Goal: Answer question/provide support

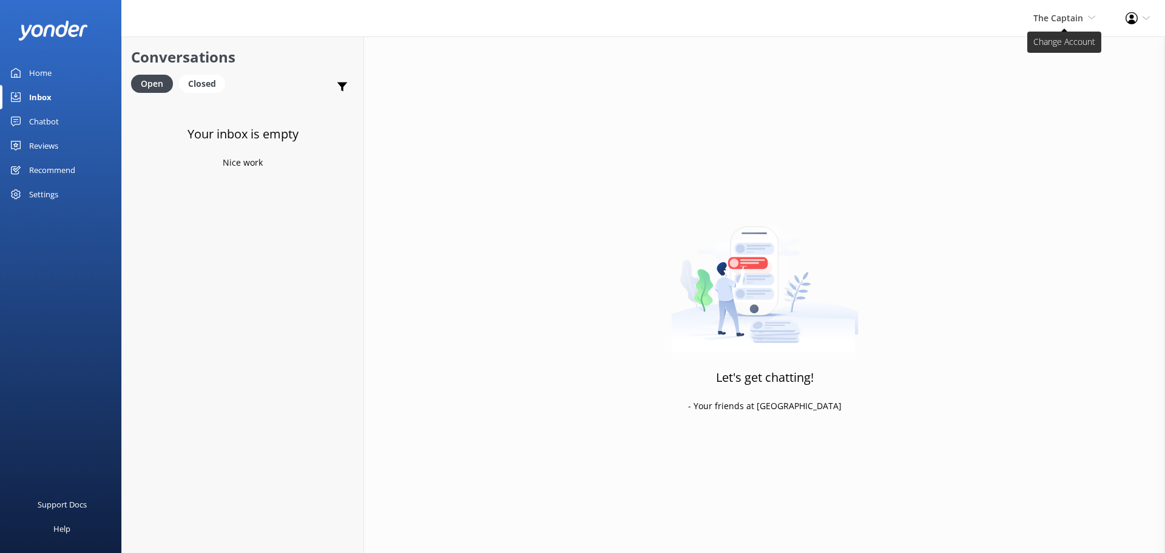
click at [1081, 19] on span "The Captain" at bounding box center [1059, 18] width 50 height 12
click at [1050, 75] on link "Aruba's Activities Expert" at bounding box center [1050, 81] width 121 height 29
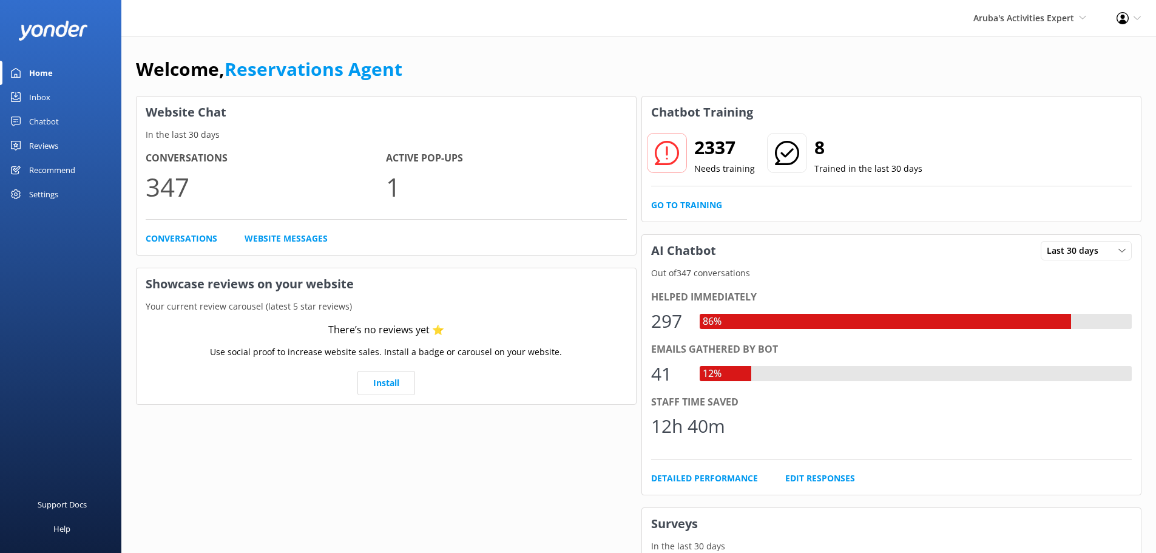
drag, startPoint x: 34, startPoint y: 97, endPoint x: 42, endPoint y: 93, distance: 8.5
click at [34, 97] on div "Inbox" at bounding box center [39, 97] width 21 height 24
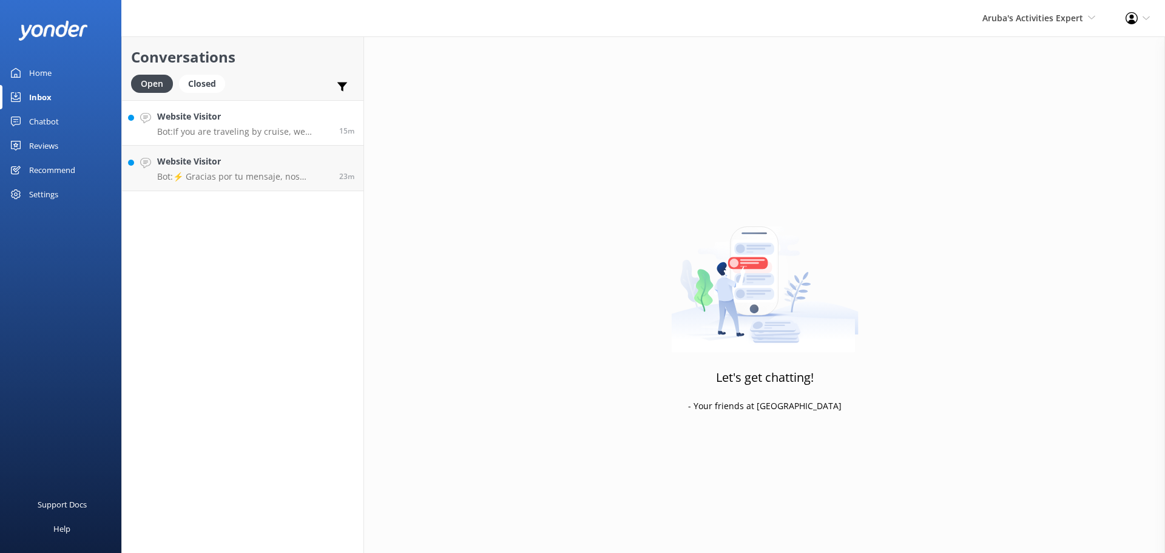
click at [286, 137] on p "Bot: If you are traveling by cruise, we recommend booking through your cruise l…" at bounding box center [243, 131] width 173 height 11
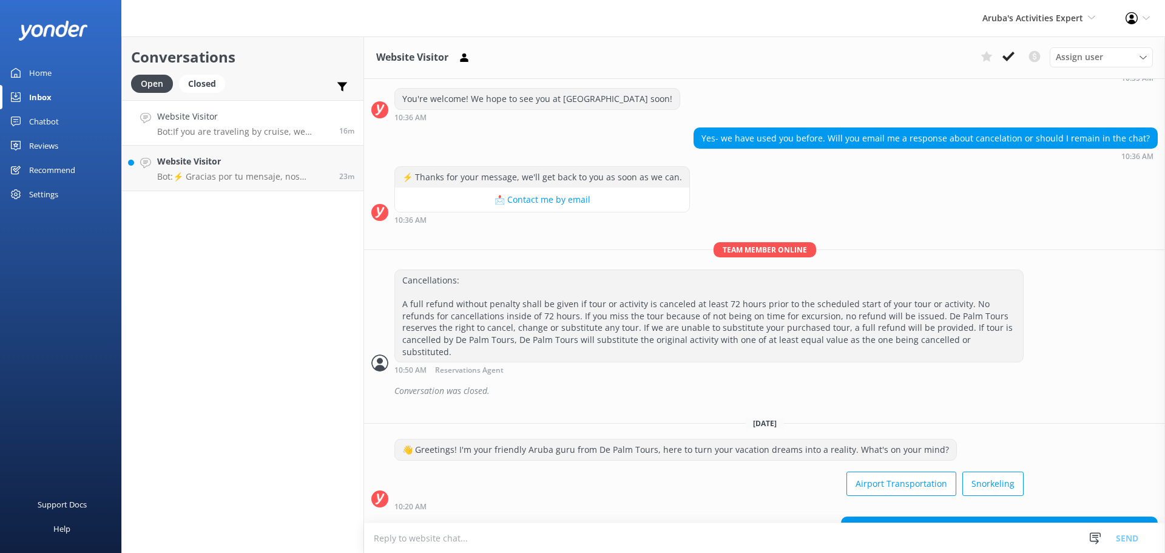
scroll to position [563, 0]
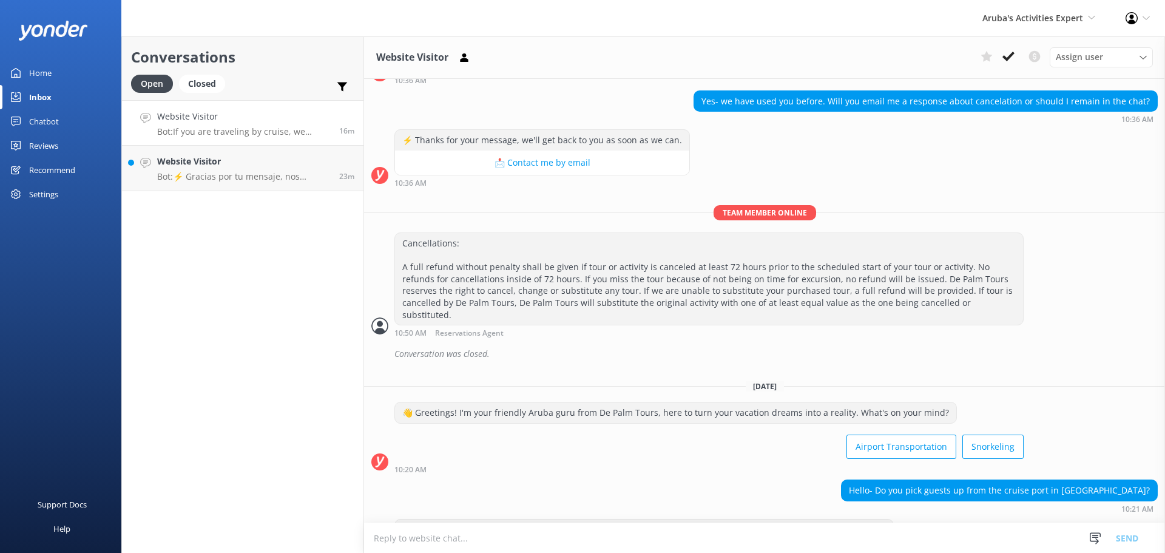
click at [1021, 59] on div "Assign user [PERSON_NAME] [PERSON_NAME] [PERSON_NAME] [PERSON_NAME] [PERSON_NAM…" at bounding box center [1064, 56] width 177 height 19
click at [1010, 58] on use at bounding box center [1009, 57] width 12 height 10
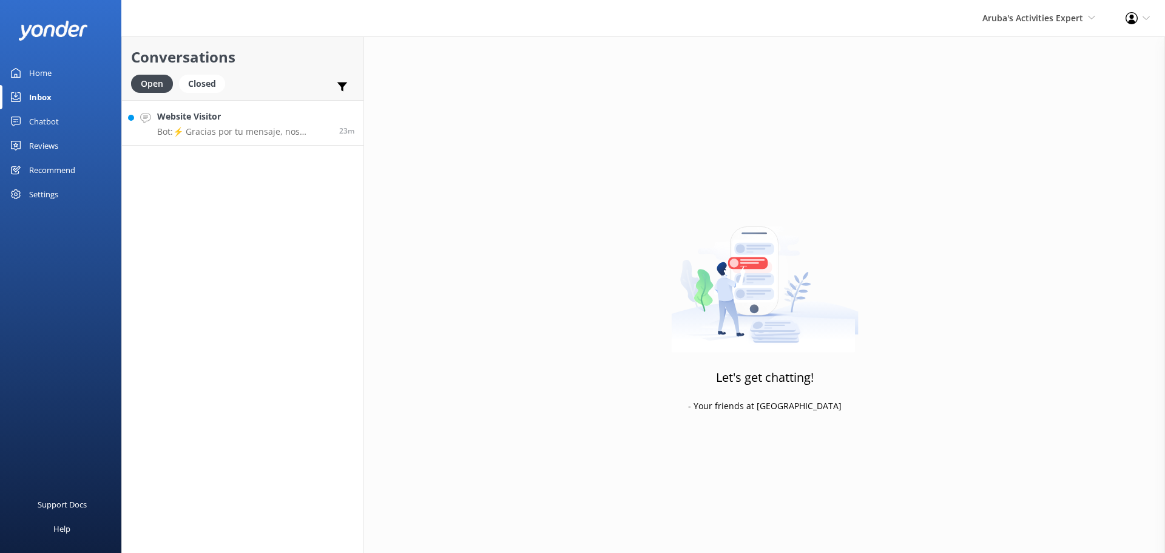
click at [247, 121] on h4 "Website Visitor" at bounding box center [243, 116] width 173 height 13
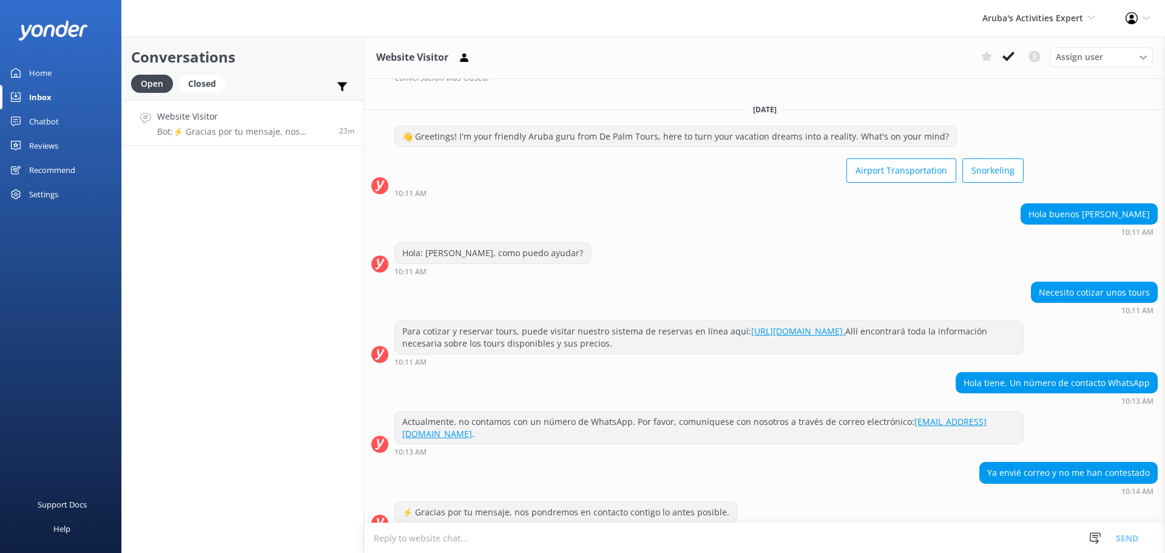
scroll to position [394, 0]
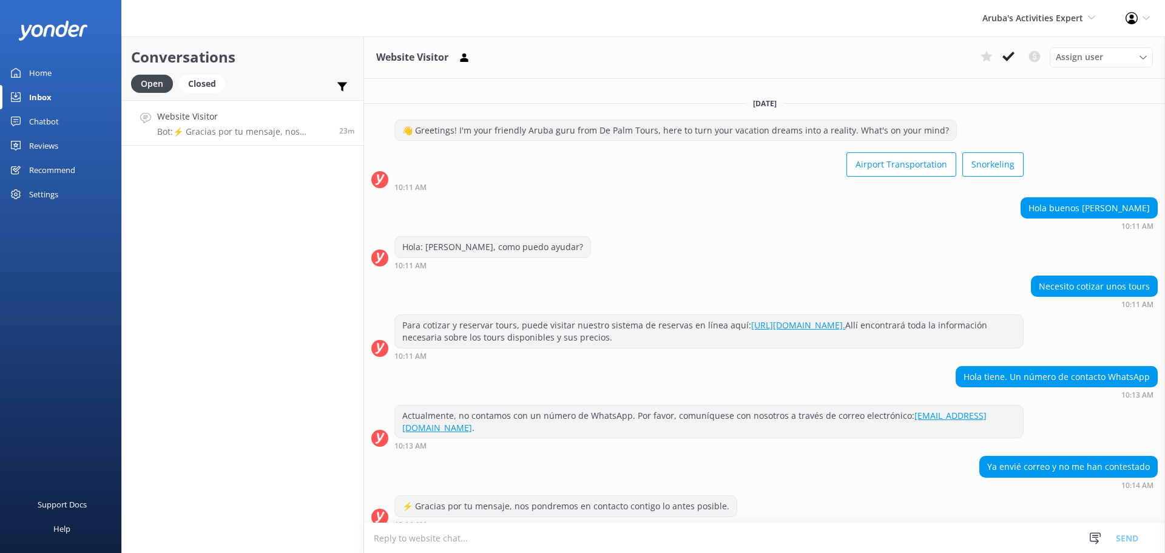
click at [455, 534] on textarea at bounding box center [764, 538] width 801 height 30
click at [618, 547] on textarea at bounding box center [764, 538] width 801 height 30
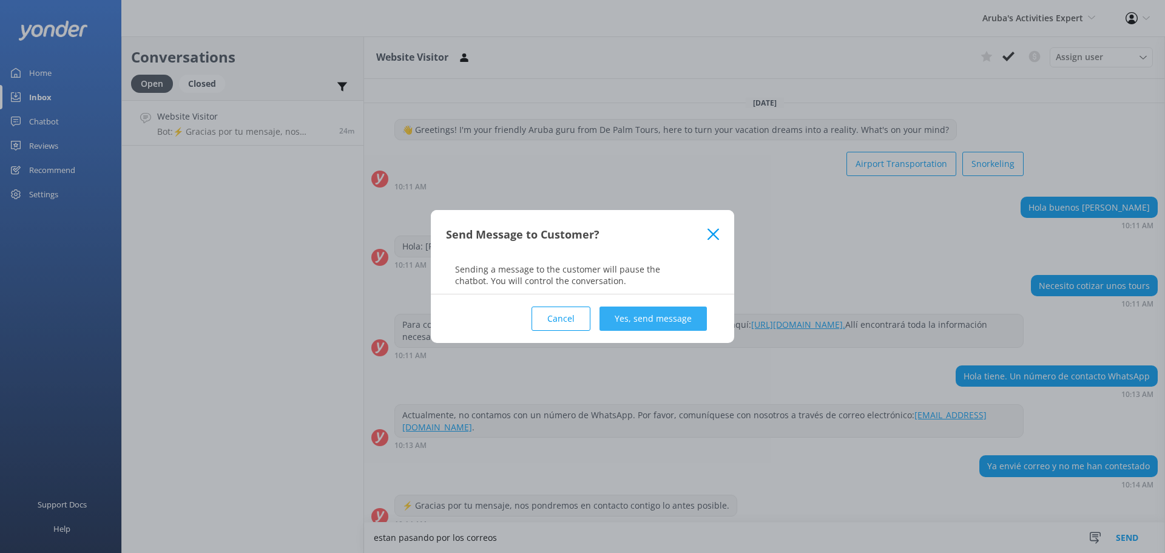
type textarea "estan pasando por los correos"
click at [705, 320] on button "Yes, send message" at bounding box center [653, 318] width 107 height 24
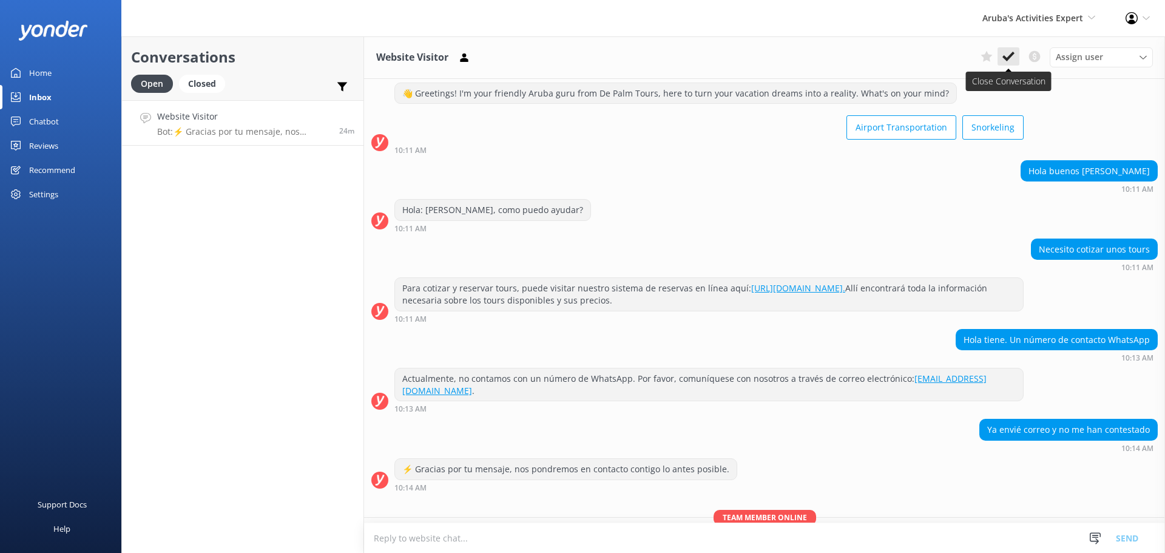
click at [1007, 58] on use at bounding box center [1009, 57] width 12 height 10
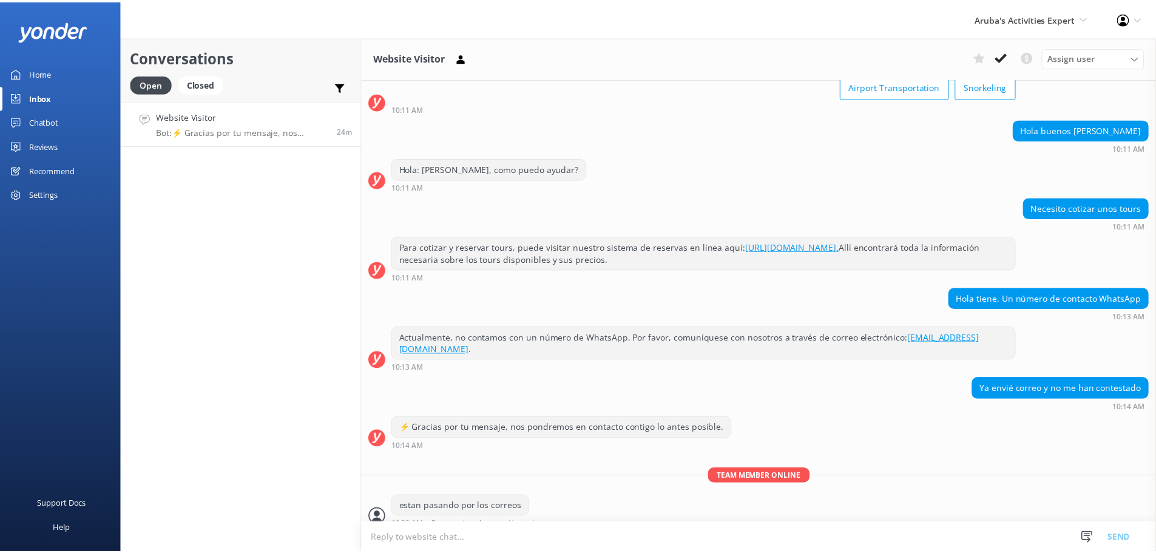
scroll to position [473, 0]
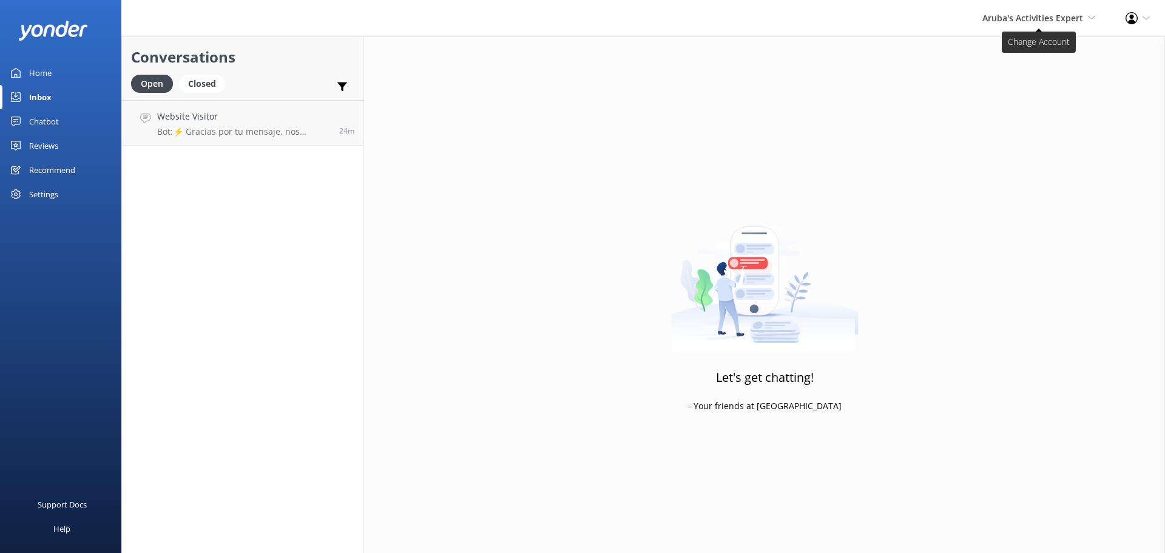
click at [1006, 17] on span "Aruba's Activities Expert" at bounding box center [1033, 18] width 101 height 12
click at [1023, 48] on link "De [GEOGRAPHIC_DATA]" at bounding box center [1050, 52] width 121 height 29
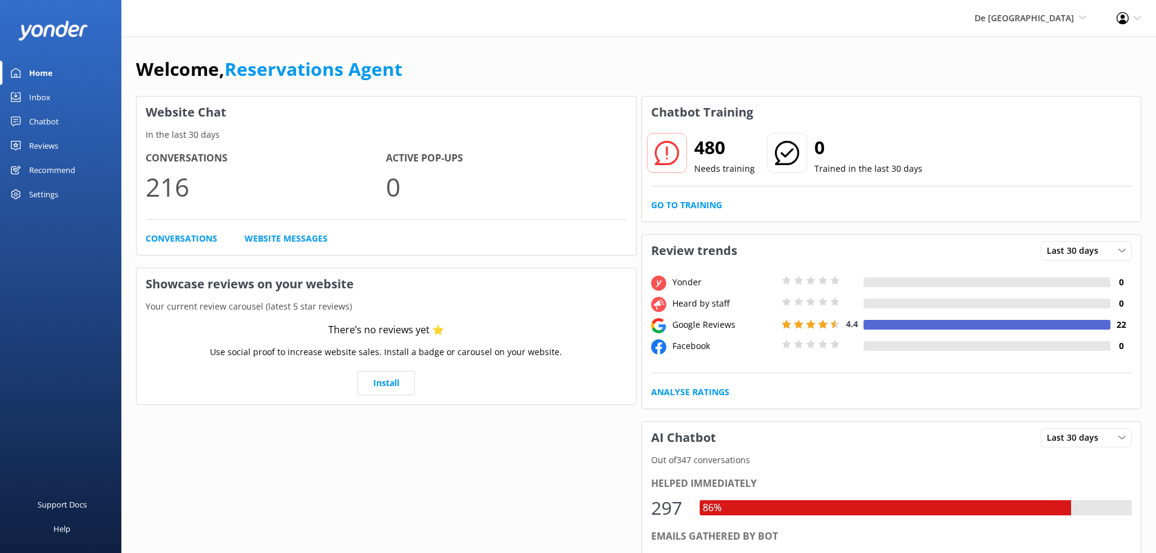
click at [48, 88] on div "Inbox" at bounding box center [39, 97] width 21 height 24
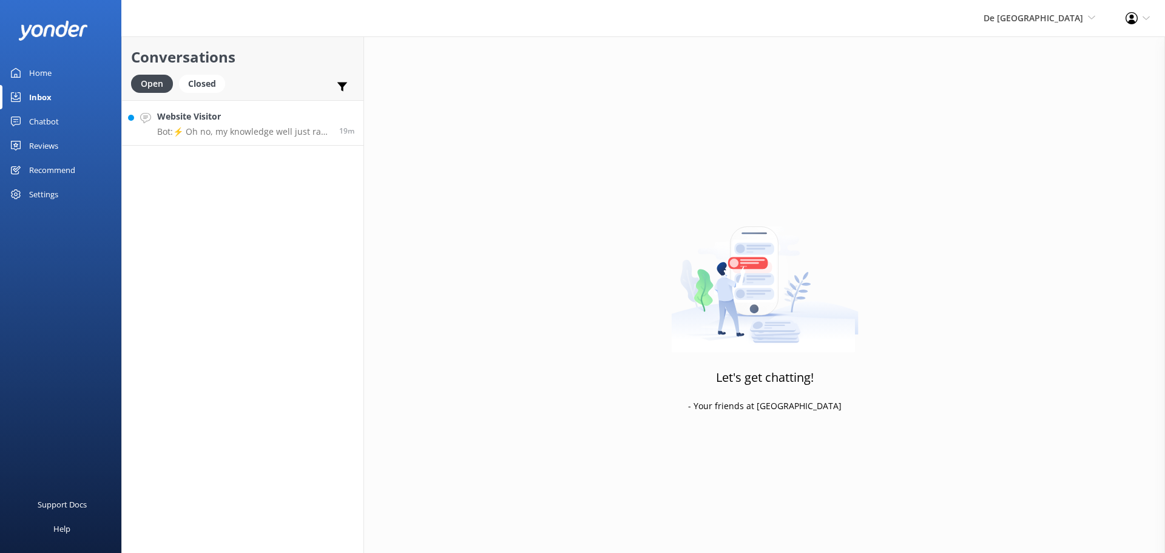
click at [259, 119] on h4 "Website Visitor" at bounding box center [243, 116] width 173 height 13
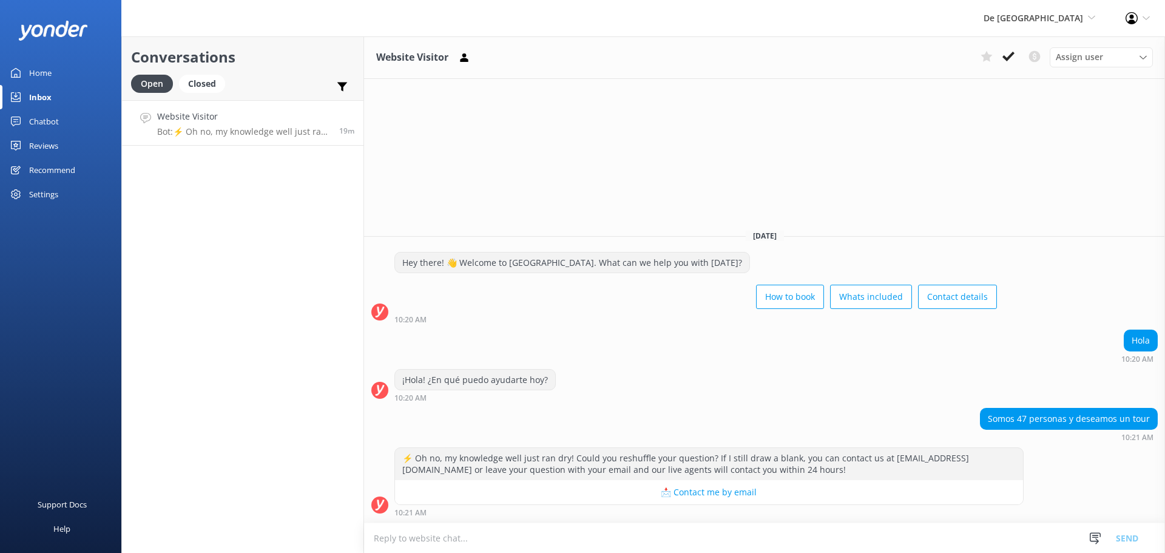
click at [460, 535] on textarea at bounding box center [764, 538] width 801 height 30
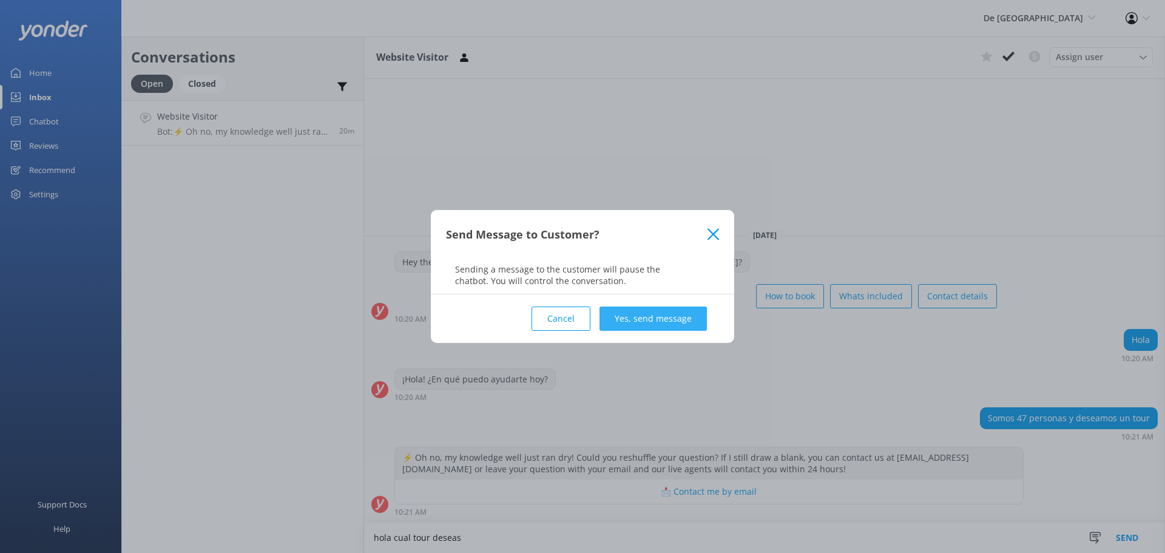
type textarea "hola cual tour deseas"
click at [657, 321] on button "Yes, send message" at bounding box center [653, 318] width 107 height 24
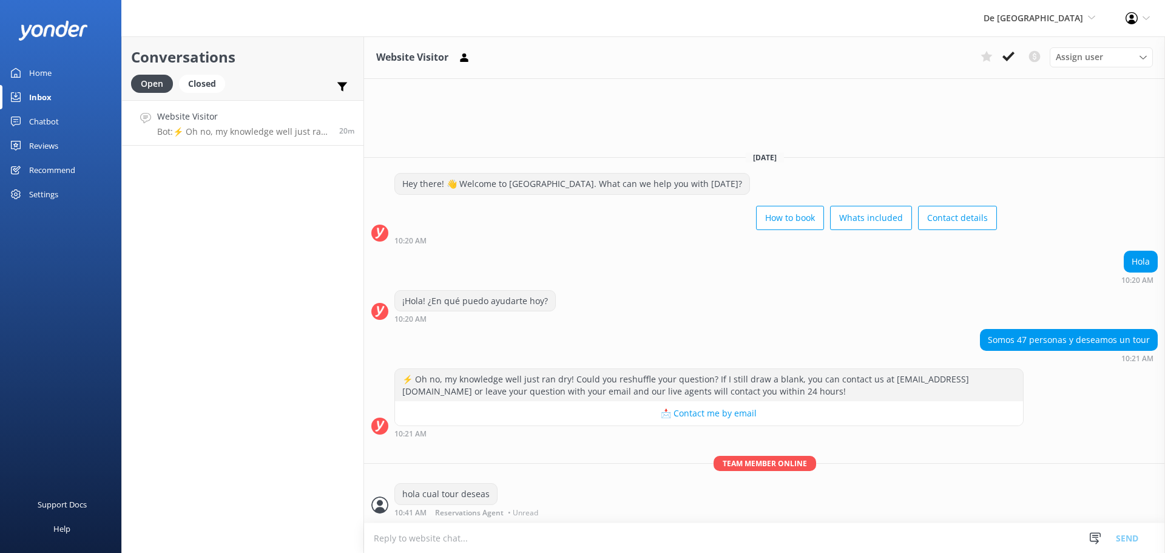
click at [525, 549] on textarea at bounding box center [764, 538] width 801 height 30
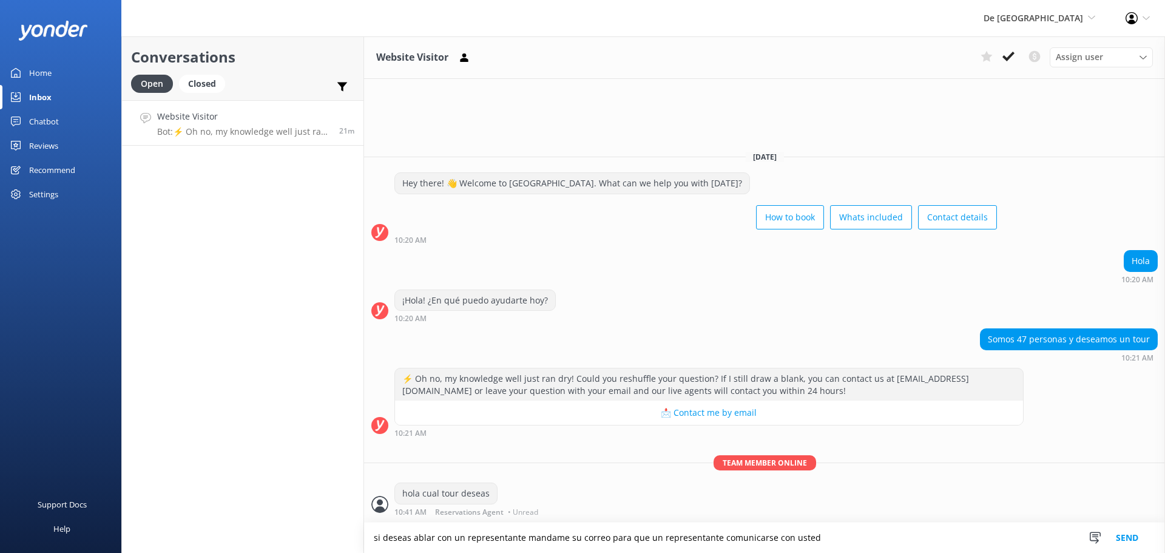
type textarea "si deseas ablar con un representante mandame su correo para que un representant…"
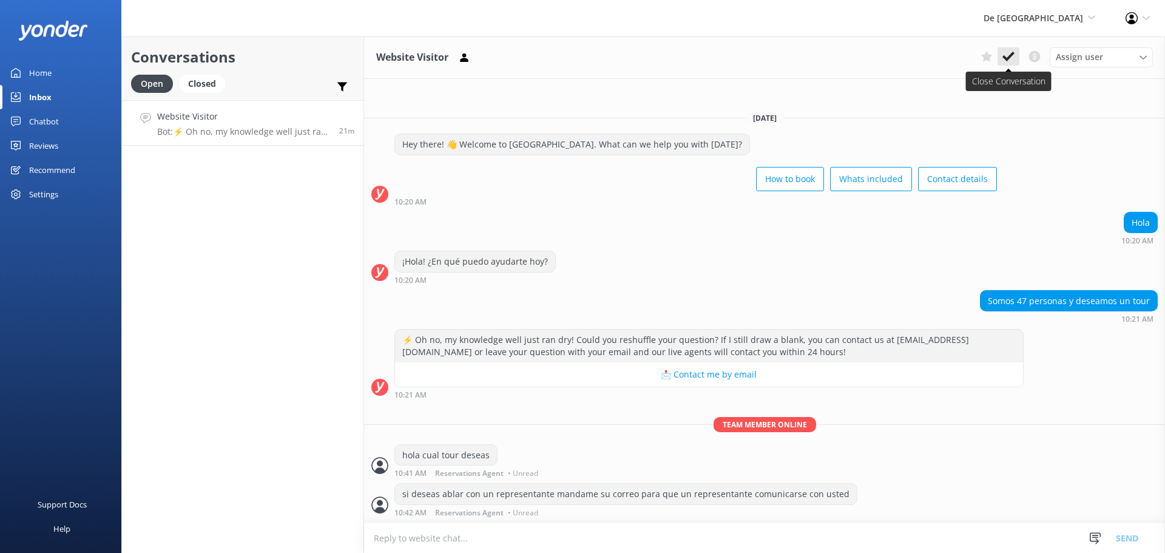
click at [1005, 58] on use at bounding box center [1009, 57] width 12 height 10
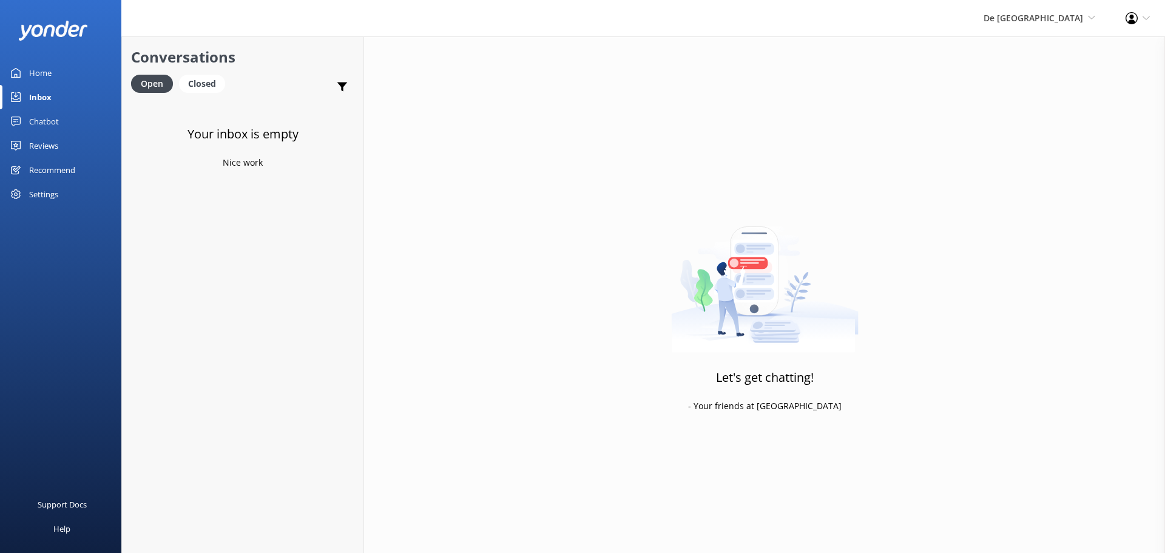
click at [1049, 28] on div "De [GEOGRAPHIC_DATA] [GEOGRAPHIC_DATA] [GEOGRAPHIC_DATA]'s Activities Expert Th…" at bounding box center [1040, 18] width 142 height 36
click at [1028, 107] on link "The Captain" at bounding box center [1050, 110] width 121 height 29
